Goal: Transaction & Acquisition: Book appointment/travel/reservation

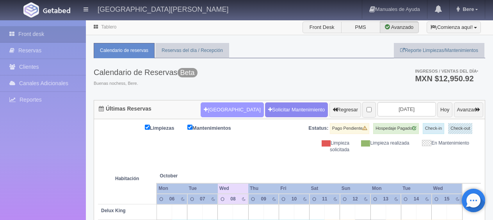
click at [233, 104] on button "[GEOGRAPHIC_DATA]" at bounding box center [232, 109] width 63 height 15
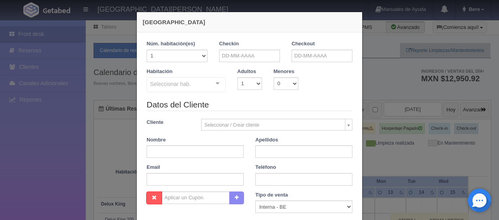
checkbox input "false"
click at [243, 56] on input "text" at bounding box center [249, 56] width 61 height 12
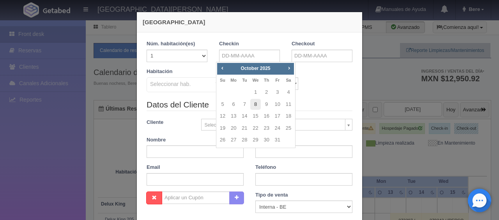
click at [254, 106] on link "8" at bounding box center [255, 104] width 10 height 11
type input "[DATE]"
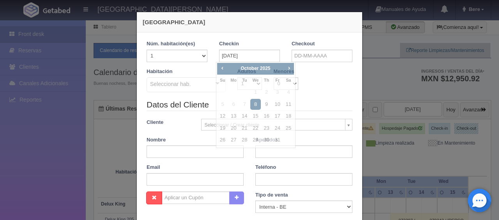
checkbox input "false"
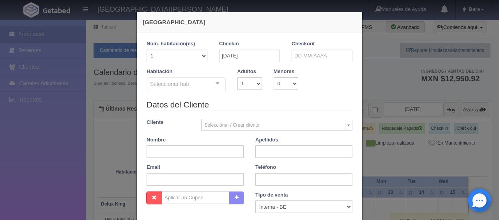
click at [315, 49] on div "Checkout" at bounding box center [322, 51] width 61 height 22
click at [266, 50] on input "[DATE]" at bounding box center [249, 56] width 61 height 12
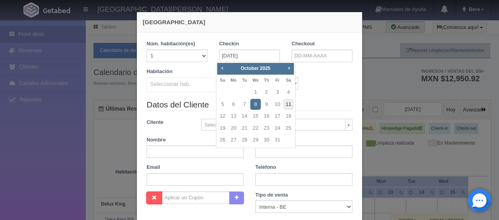
click at [288, 105] on link "11" at bounding box center [289, 104] width 10 height 11
type input "[DATE]"
checkbox input "false"
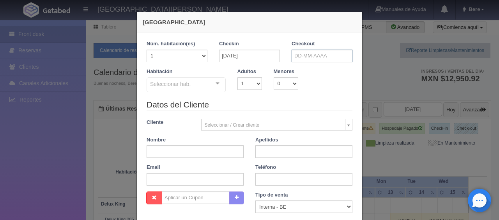
click at [317, 55] on input "text" at bounding box center [322, 56] width 61 height 12
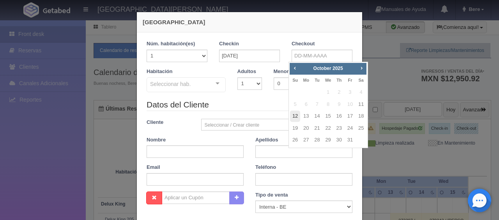
click at [295, 115] on link "12" at bounding box center [295, 115] width 10 height 11
type input "[DATE]"
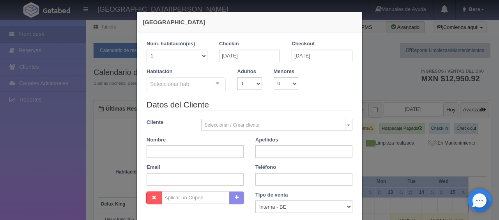
checkbox input "false"
click at [203, 83] on div "Seleccionar hab." at bounding box center [186, 84] width 79 height 15
